Goal: Information Seeking & Learning: Find specific page/section

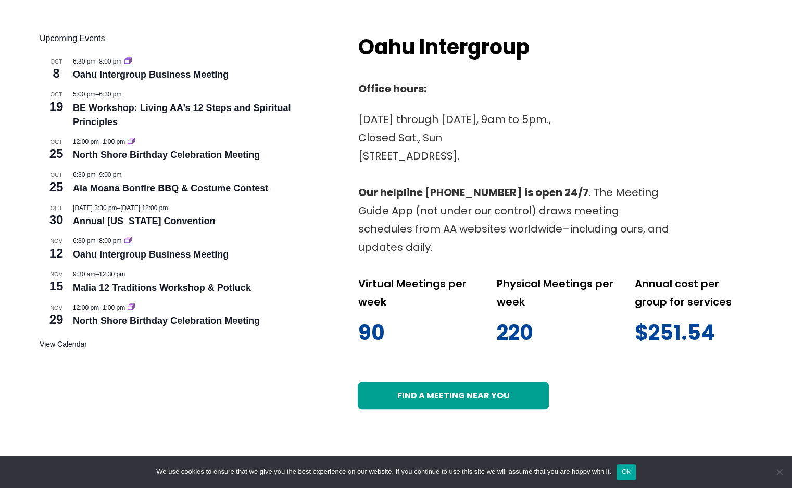
scroll to position [421, 0]
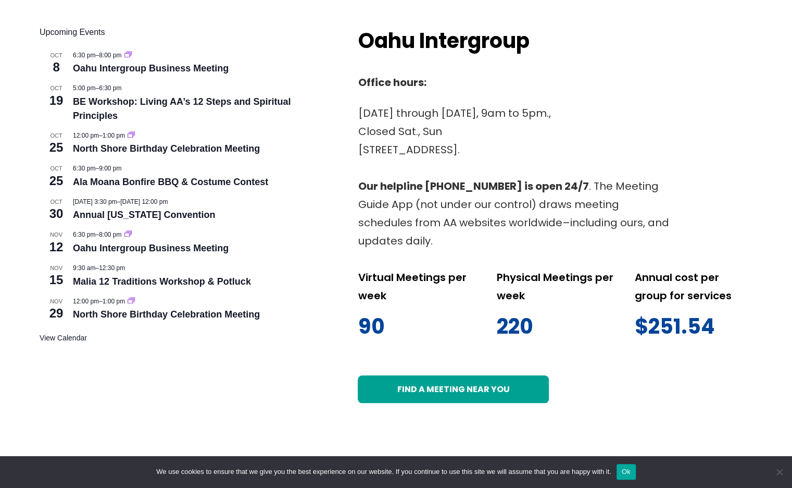
click at [630, 473] on button "Ok" at bounding box center [626, 472] width 19 height 16
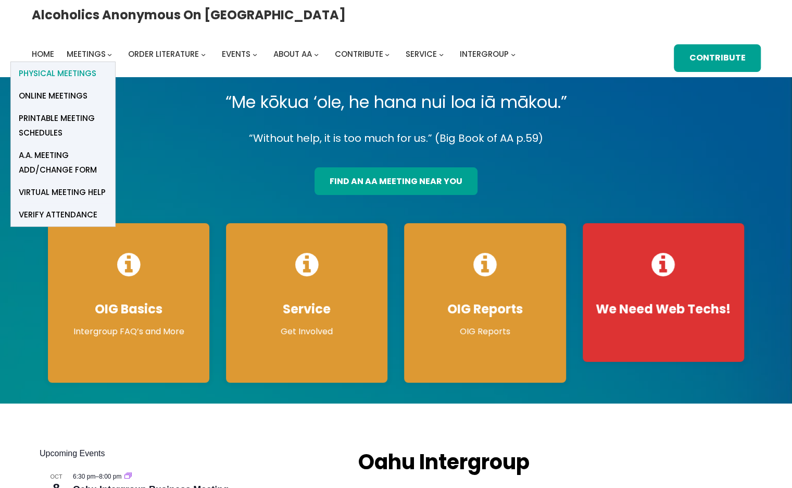
click at [96, 66] on span "Physical Meetings" at bounding box center [58, 73] width 78 height 15
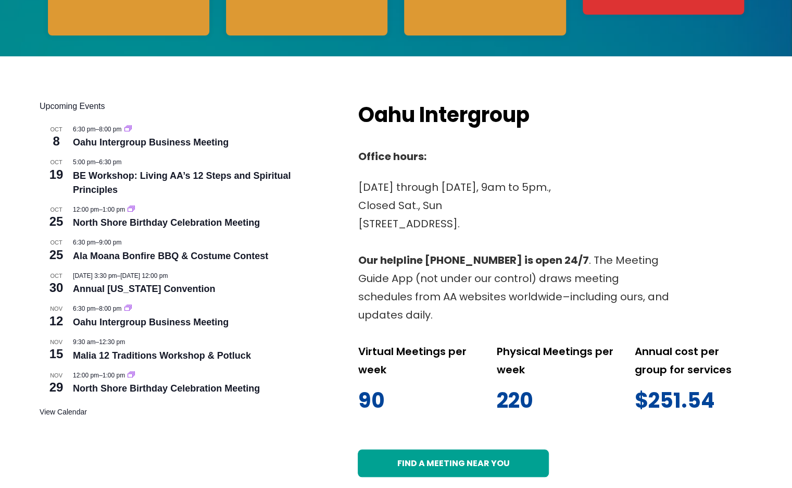
scroll to position [521, 0]
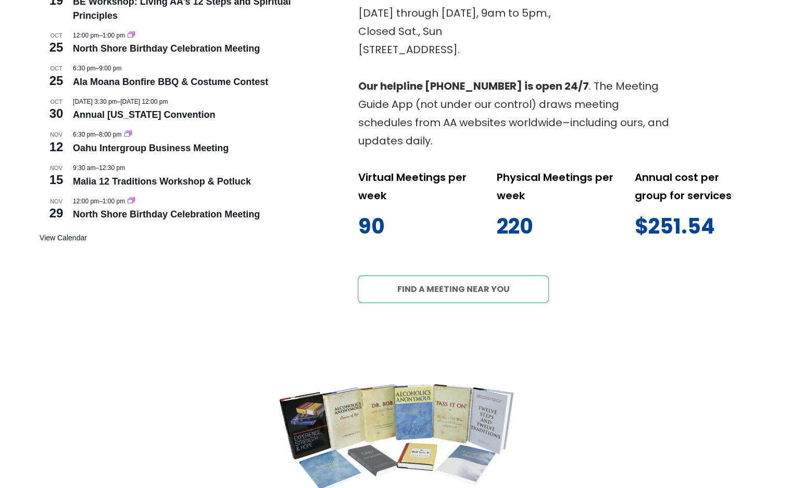
click at [446, 289] on link "Find a meeting near you" at bounding box center [453, 289] width 191 height 28
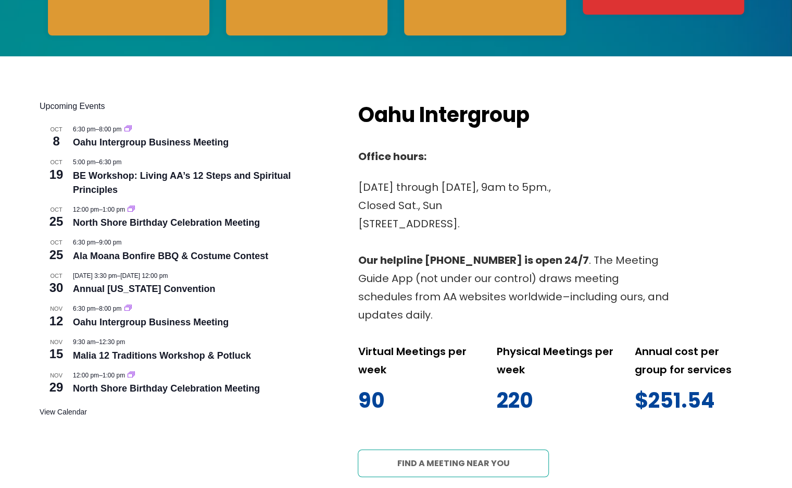
scroll to position [173, 0]
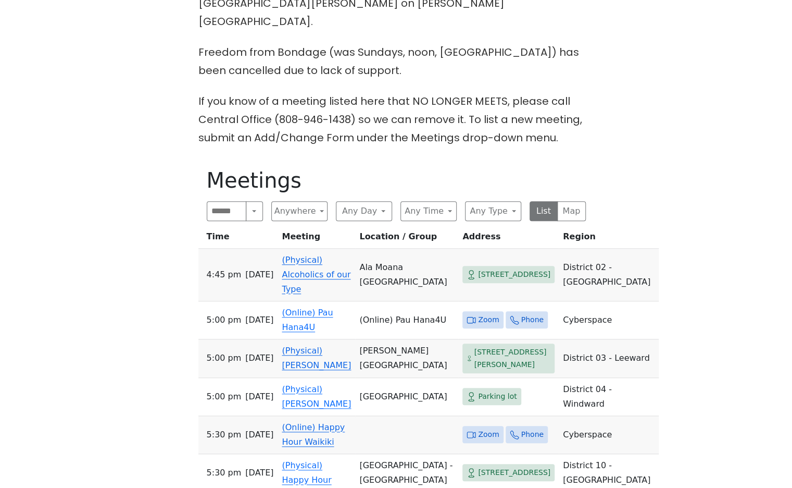
scroll to position [370, 0]
click at [565, 200] on button "Map" at bounding box center [571, 210] width 29 height 20
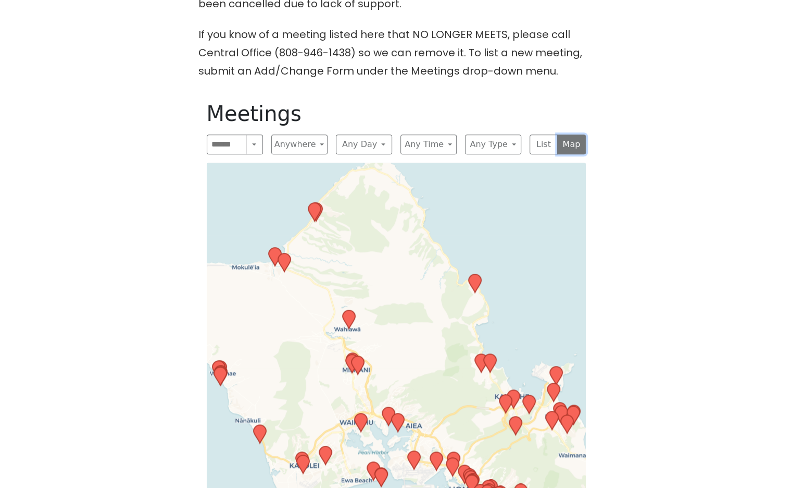
scroll to position [437, 0]
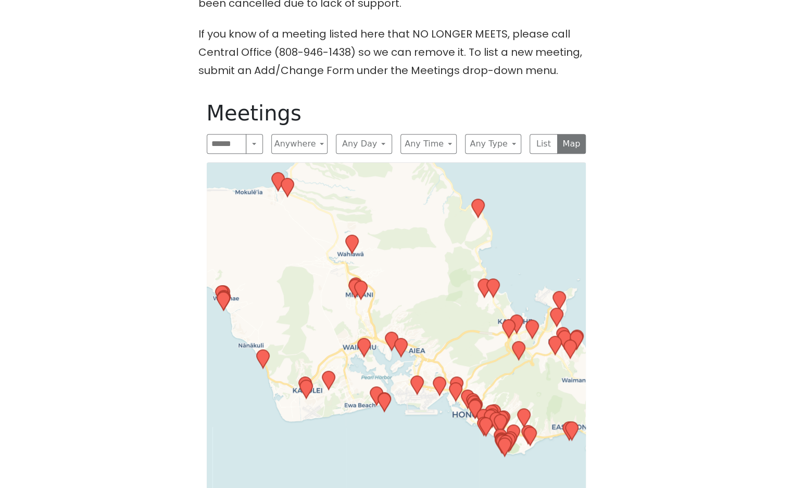
drag, startPoint x: 396, startPoint y: 343, endPoint x: 397, endPoint y: 251, distance: 92.2
click at [397, 251] on div "Leaflet | © OpenStreetMap contributors © CARTO" at bounding box center [396, 366] width 379 height 409
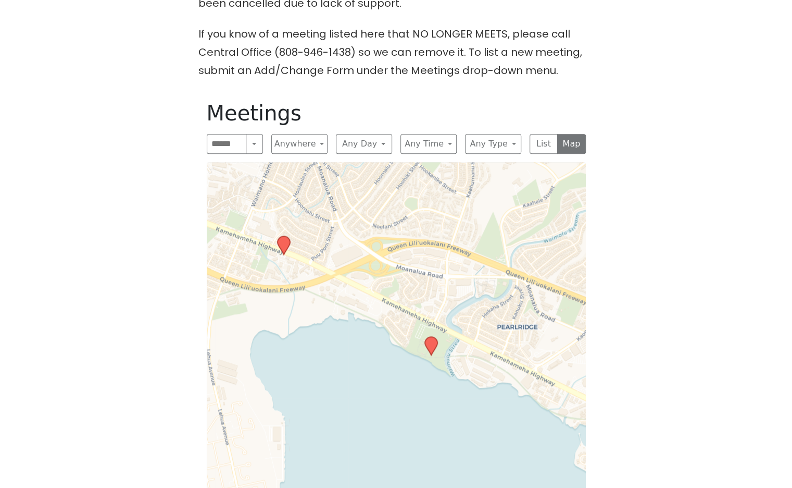
drag, startPoint x: 423, startPoint y: 284, endPoint x: 417, endPoint y: 373, distance: 89.3
click at [417, 373] on div "Leaflet | © OpenStreetMap contributors © CARTO" at bounding box center [396, 366] width 379 height 409
click at [431, 338] on icon at bounding box center [431, 347] width 13 height 18
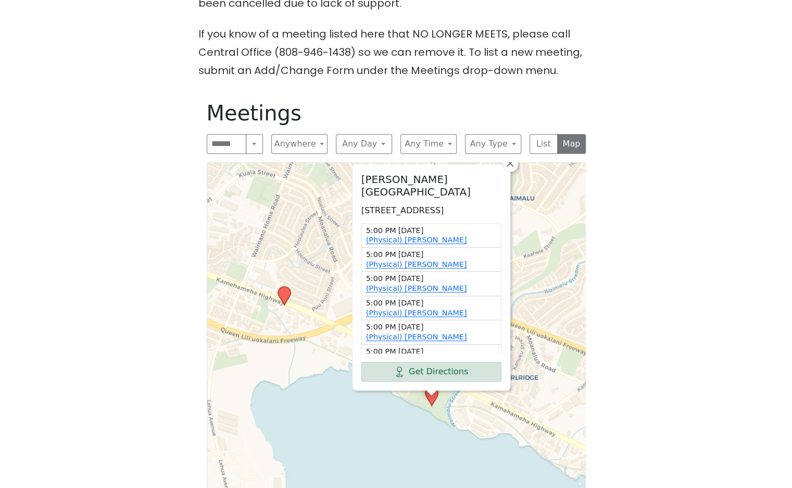
click at [286, 286] on icon at bounding box center [284, 295] width 13 height 18
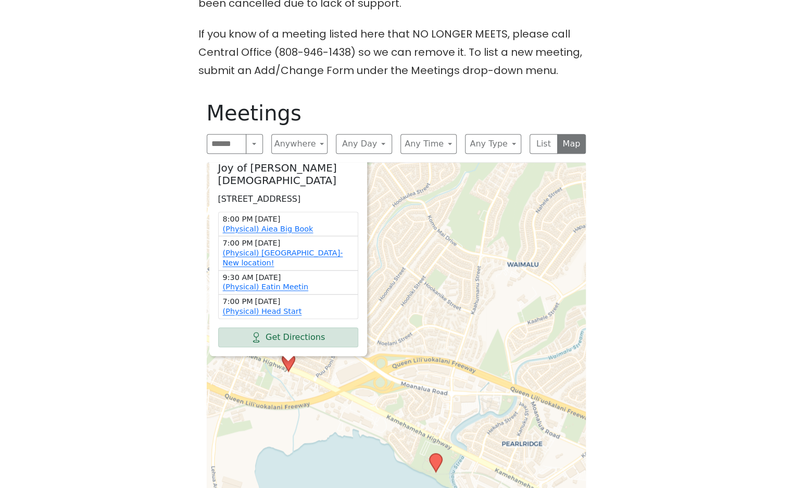
click at [439, 453] on icon at bounding box center [435, 462] width 13 height 18
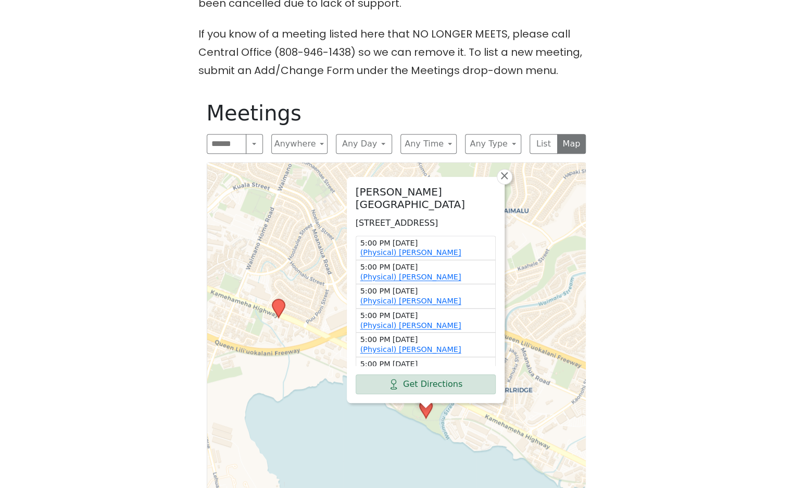
drag, startPoint x: 357, startPoint y: 465, endPoint x: 344, endPoint y: 386, distance: 79.8
click at [344, 386] on div "Neal S. Blaisdell Park 98-319 Kamehameha Hwy, Aiea, HI 96701, USA 5:00 PM Wedne…" at bounding box center [396, 366] width 379 height 409
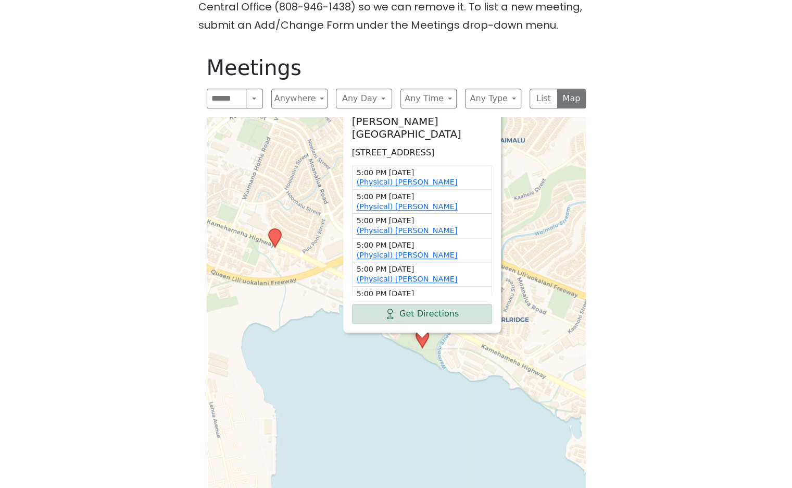
scroll to position [482, 0]
click at [114, 379] on div "The Pioneer Group (Tues, 6:30, inside the Women’s Bld. at Central Union Church)…" at bounding box center [396, 180] width 713 height 732
